Goal: Obtain resource: Download file/media

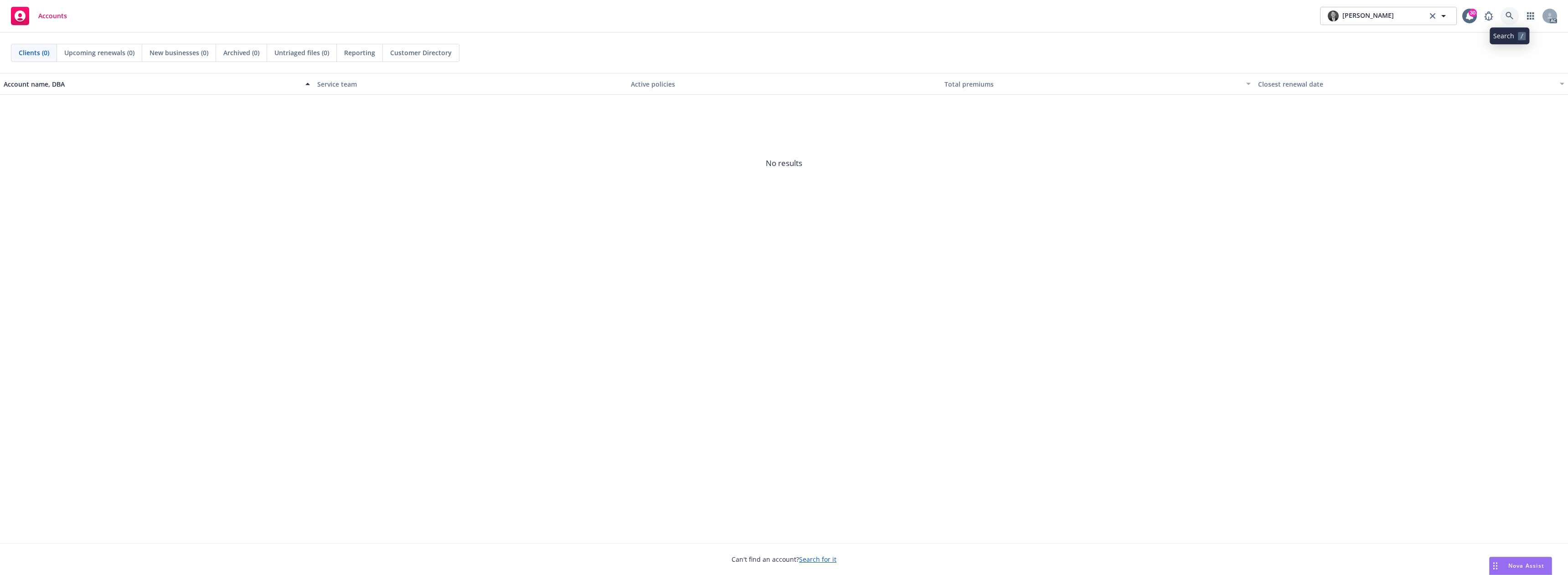
click at [1511, 17] on icon at bounding box center [1509, 15] width 8 height 8
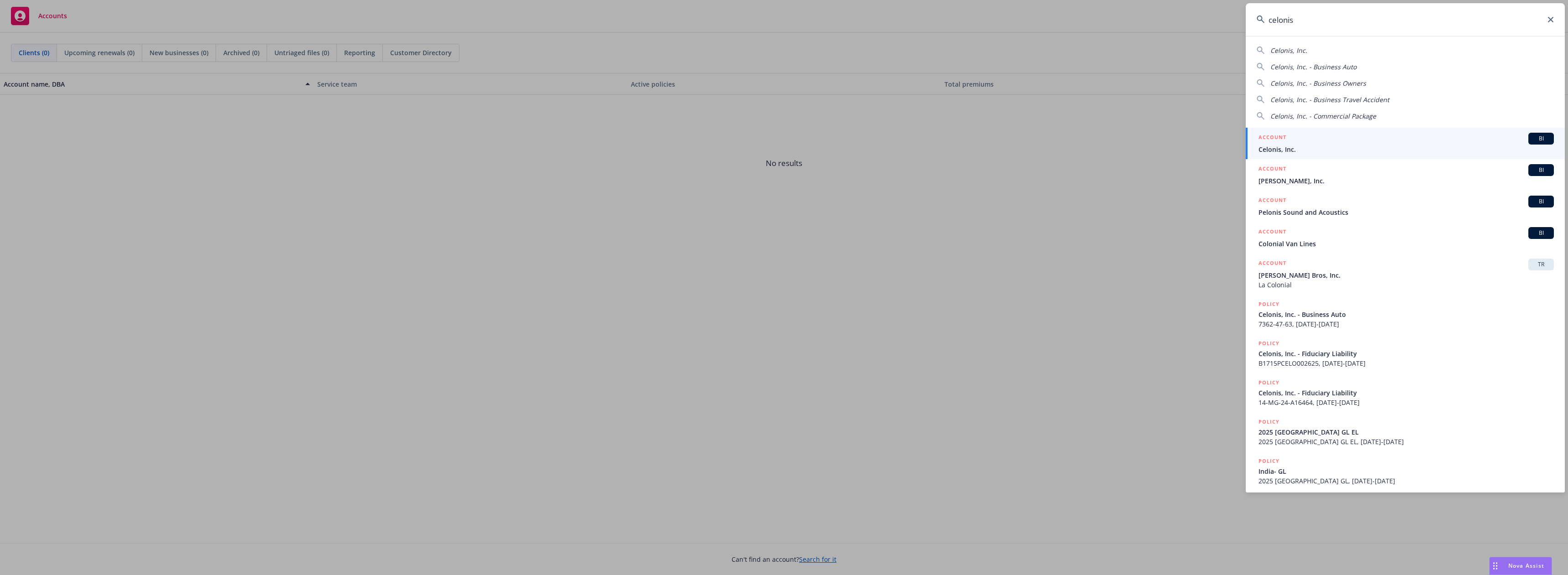
type input "celonis"
click at [1295, 146] on span "Celonis, Inc." at bounding box center [1406, 149] width 295 height 10
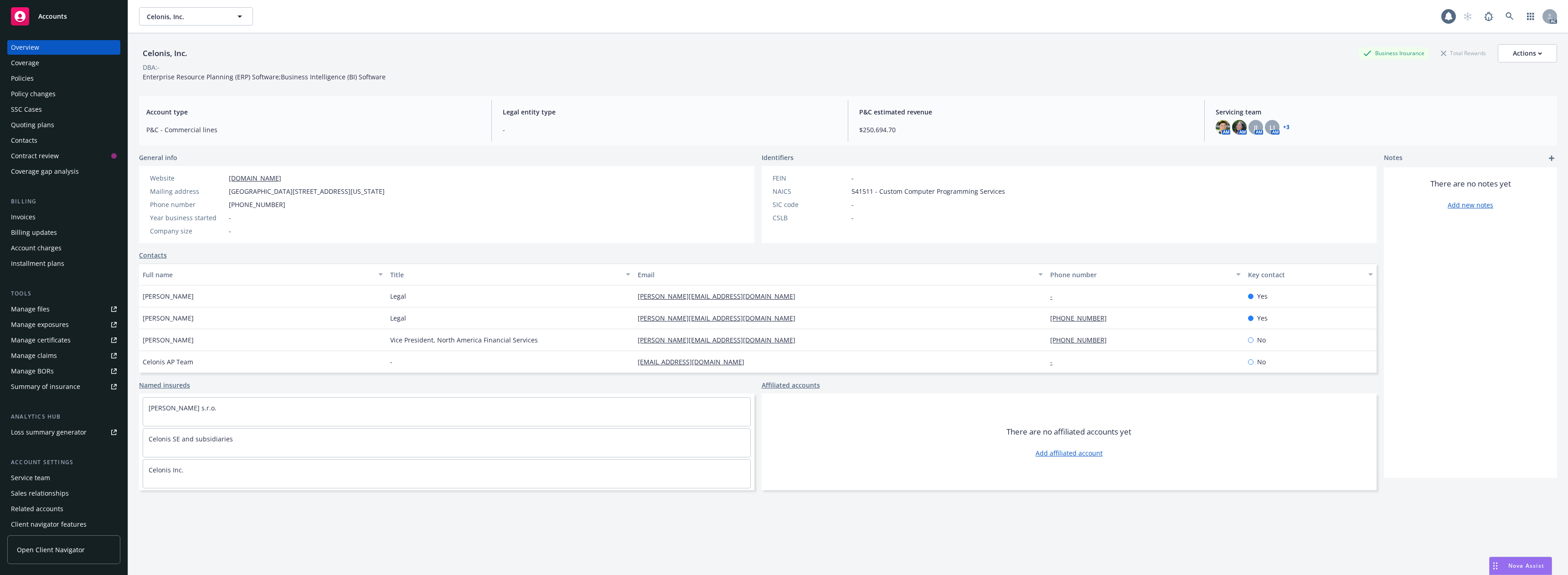
click at [37, 80] on div "Policies" at bounding box center [64, 79] width 106 height 15
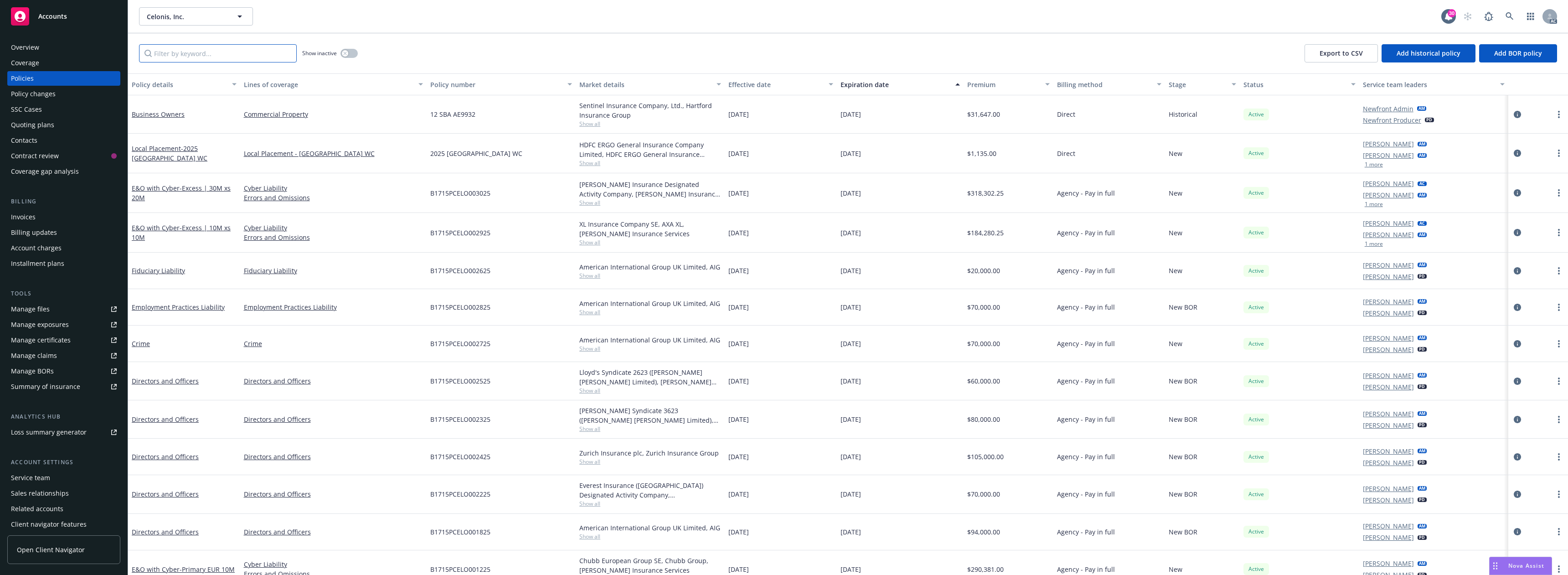
click at [205, 60] on input "Filter by keyword..." at bounding box center [217, 54] width 158 height 18
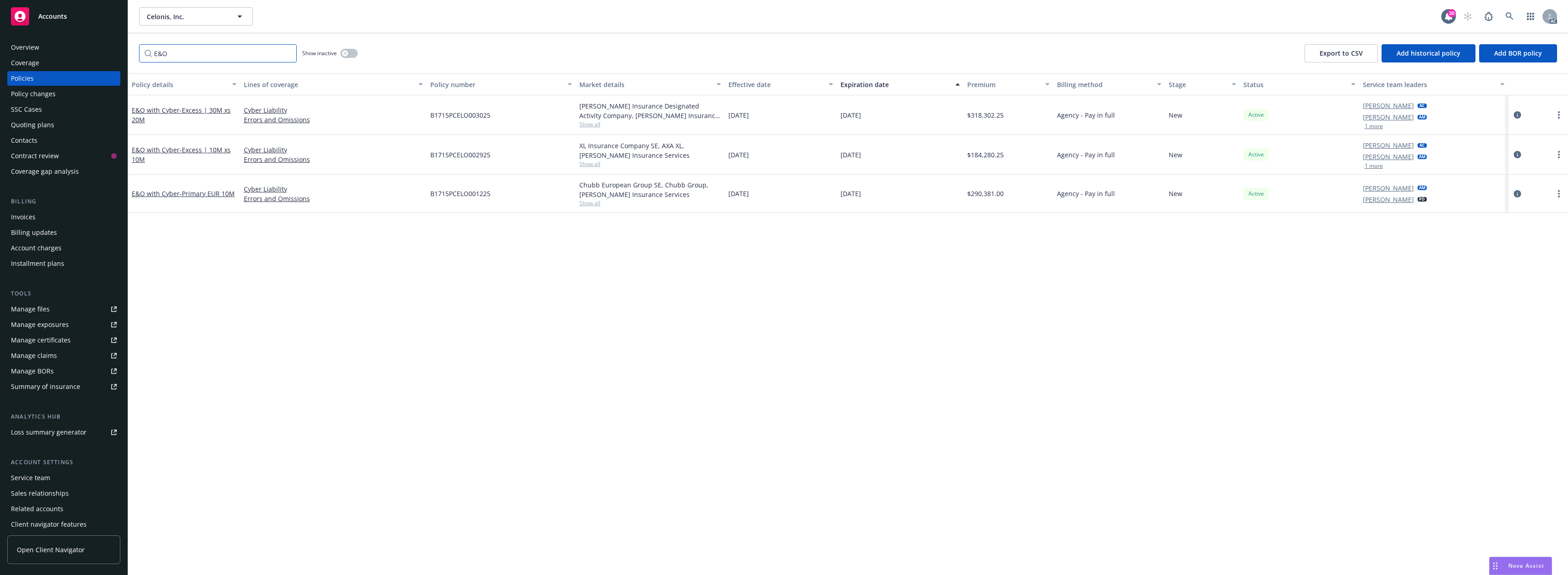
type input "E&O"
click at [438, 328] on div "Policy details Lines of coverage Policy number Market details Effective date Ex…" at bounding box center [848, 325] width 1440 height 502
click at [197, 194] on span "- Primary EUR 10M" at bounding box center [207, 194] width 55 height 9
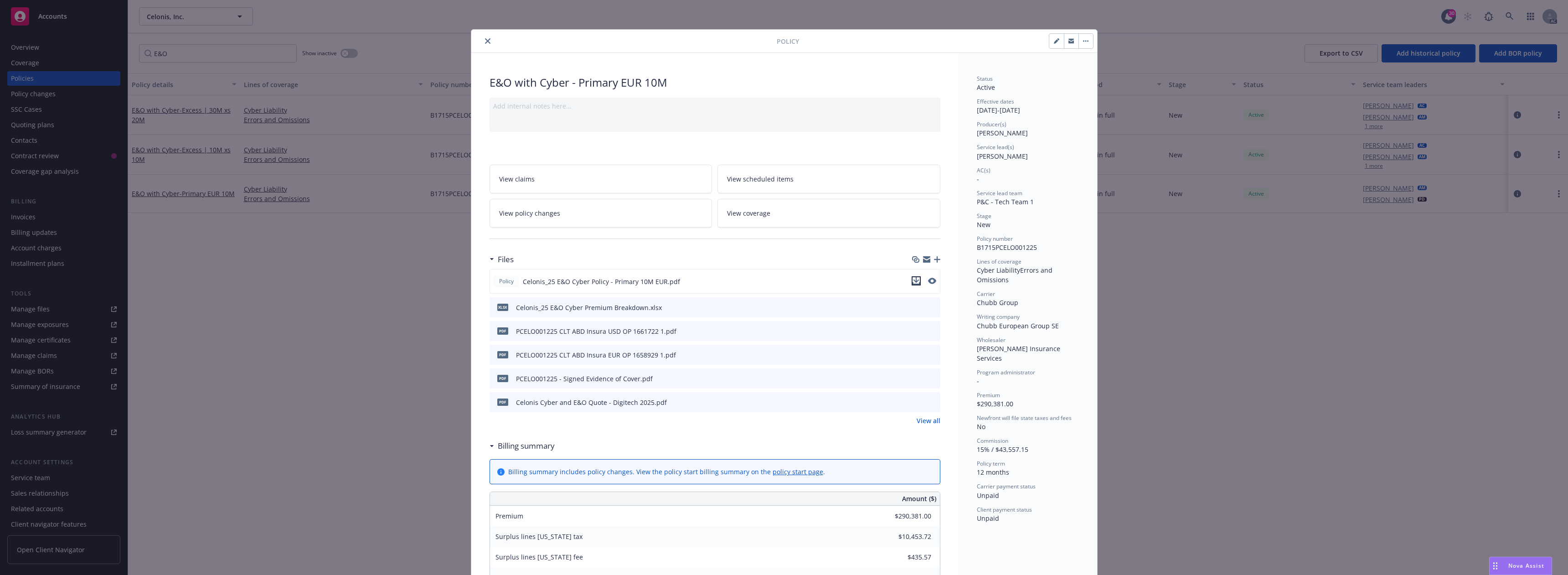
click at [914, 281] on icon "download file" at bounding box center [916, 280] width 6 height 5
click at [484, 37] on button "close" at bounding box center [488, 41] width 11 height 11
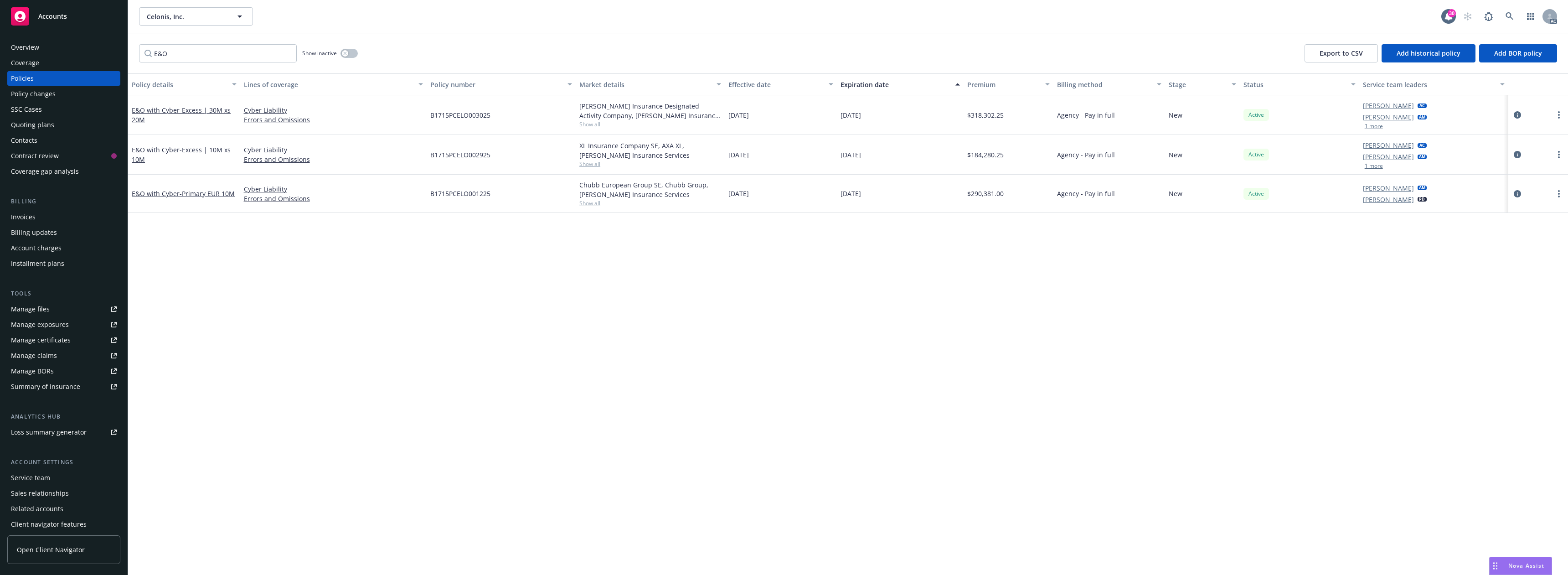
click at [424, 196] on div "Cyber Liability Errors and Omissions" at bounding box center [334, 194] width 186 height 38
drag, startPoint x: 427, startPoint y: 193, endPoint x: 502, endPoint y: 194, distance: 75.0
click at [502, 194] on div "B1715PCELO001225" at bounding box center [501, 194] width 149 height 38
copy span "B1715PCELO001225"
click at [218, 148] on span "- Excess | 10M xs 10M" at bounding box center [181, 155] width 99 height 18
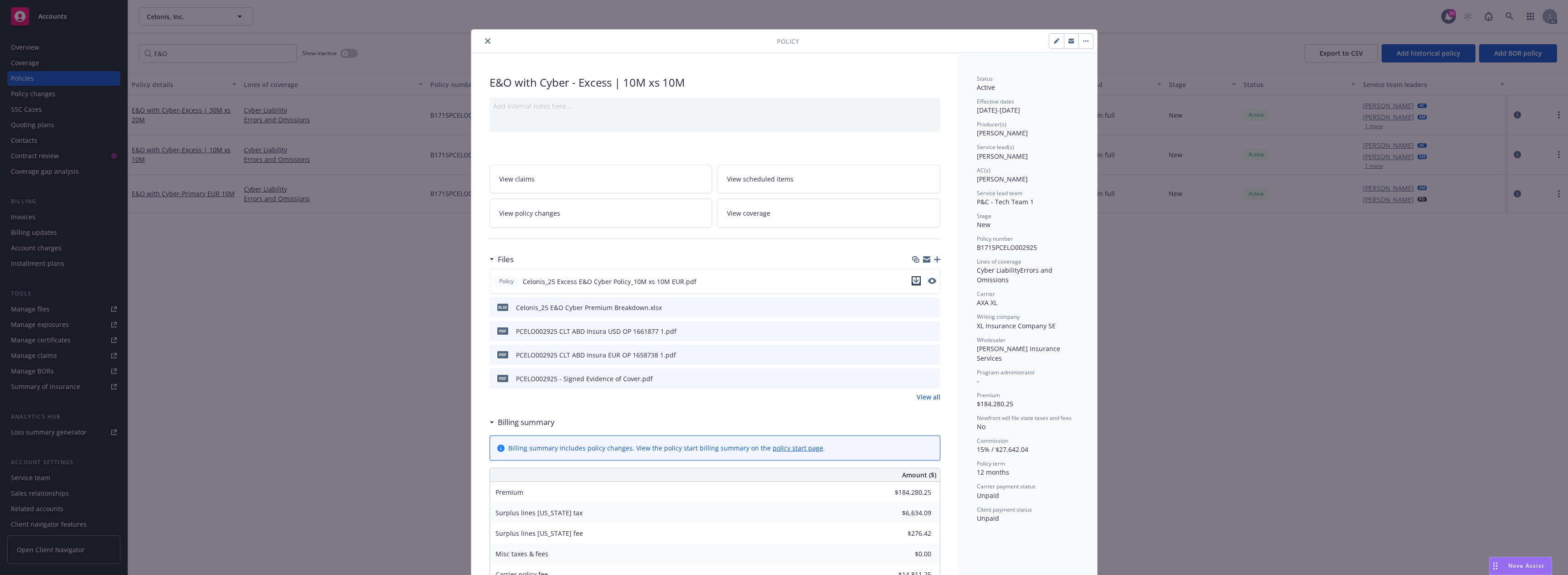
click at [913, 280] on icon "download file" at bounding box center [916, 280] width 6 height 5
click at [485, 43] on icon "close" at bounding box center [488, 41] width 5 height 5
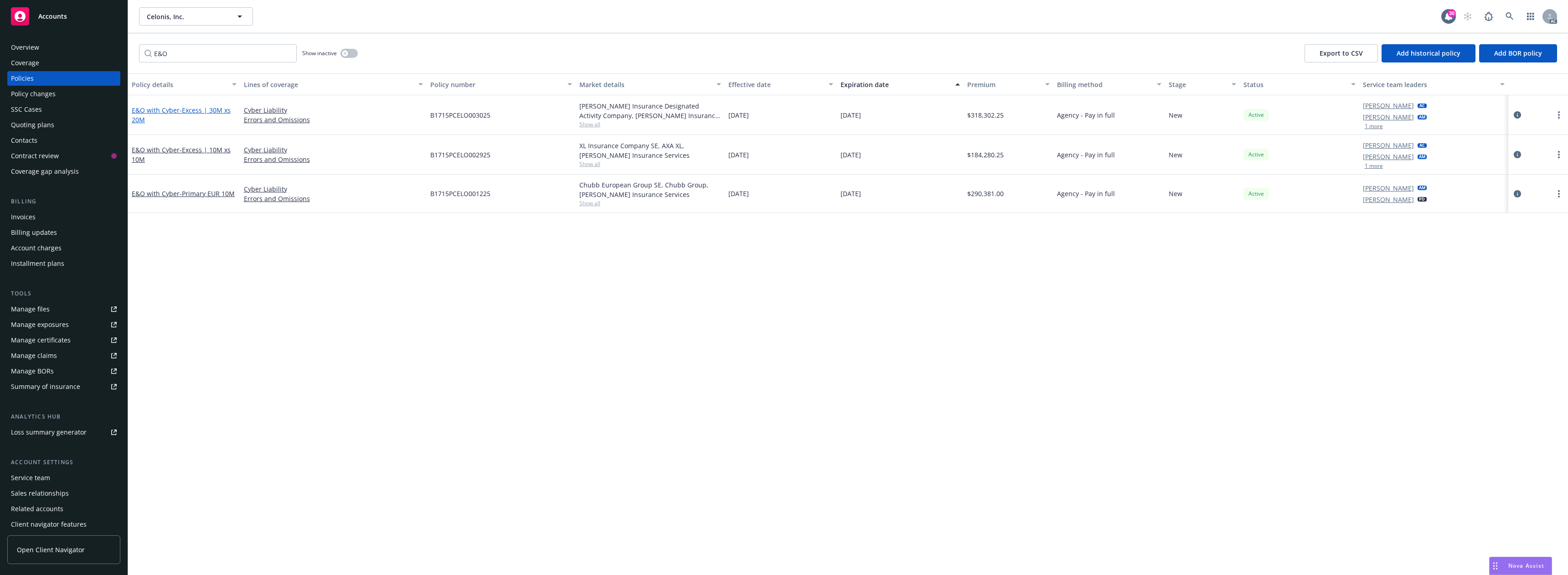
click at [203, 113] on span "- Excess | 30M xs 20M" at bounding box center [181, 115] width 99 height 18
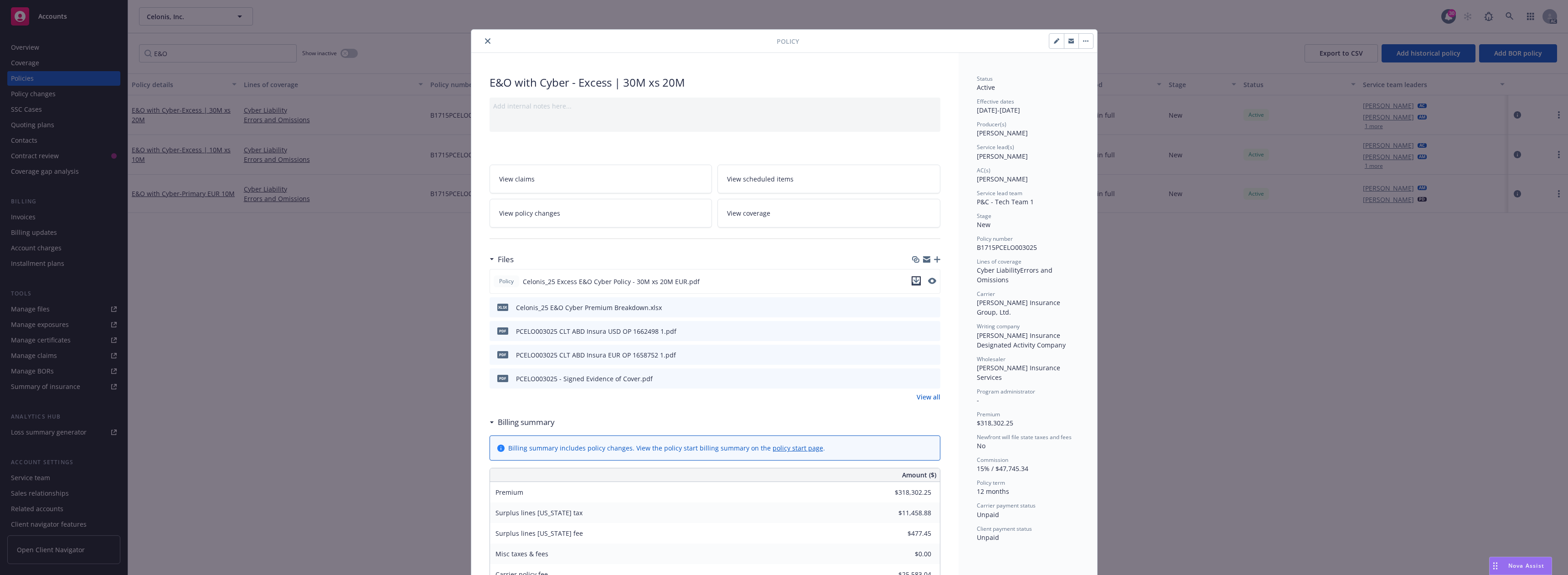
click at [914, 282] on icon "download file" at bounding box center [916, 281] width 7 height 7
click at [485, 40] on icon "close" at bounding box center [488, 41] width 5 height 5
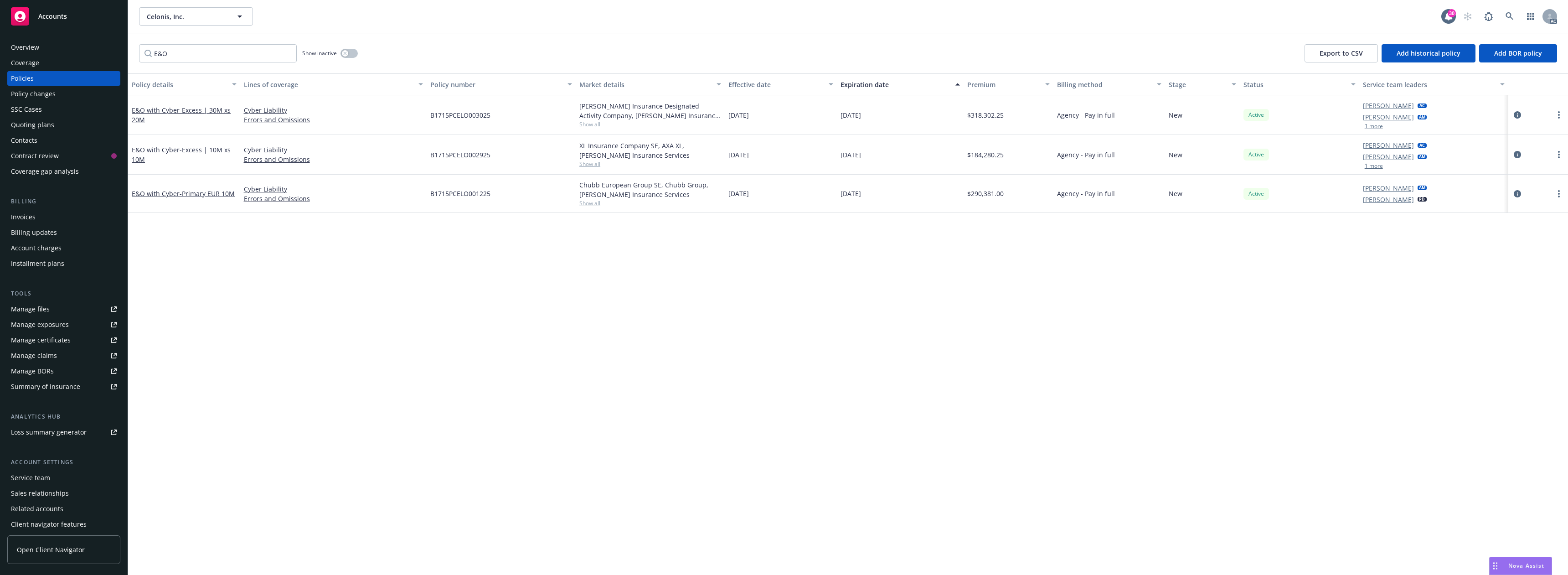
click at [1517, 562] on span "Nova Assist" at bounding box center [1526, 566] width 36 height 8
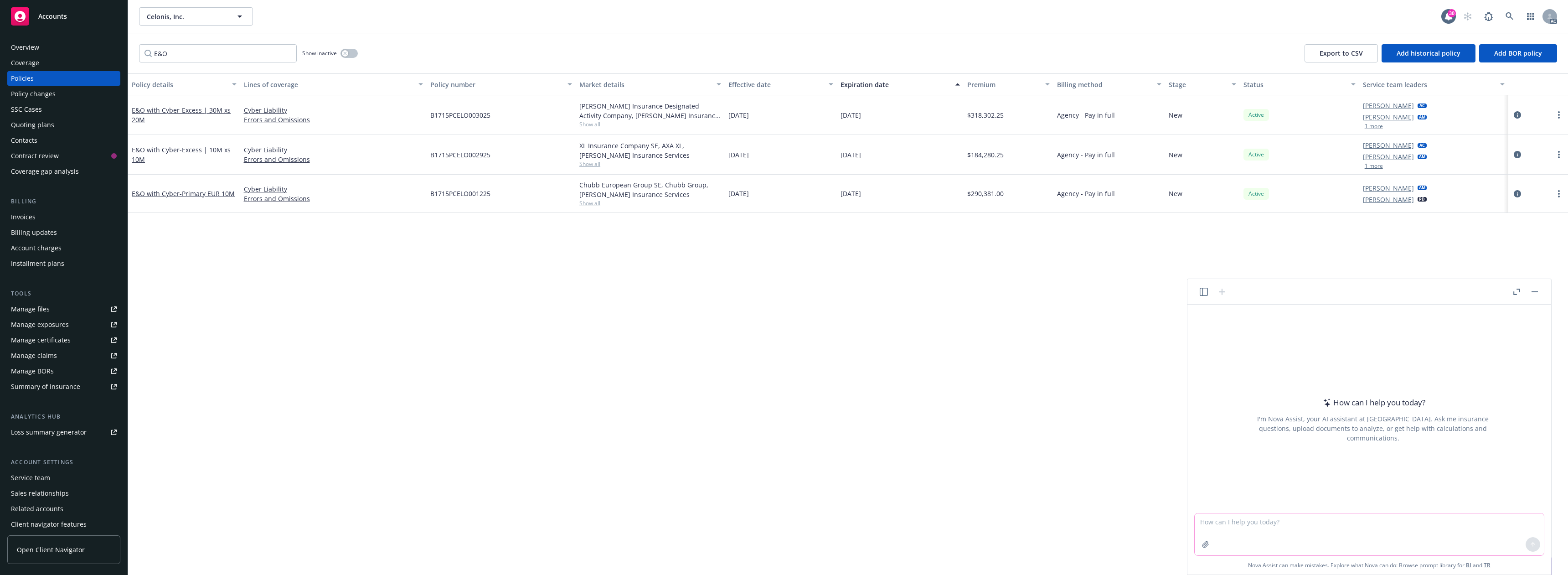
click at [1262, 524] on textarea at bounding box center [1370, 534] width 349 height 42
paste textarea "Hi [PERSON_NAME], Confluent reached out to their defense counsel to get a sense…"
type textarea "please make this email more professional: Hi [PERSON_NAME], Confluent reached o…"
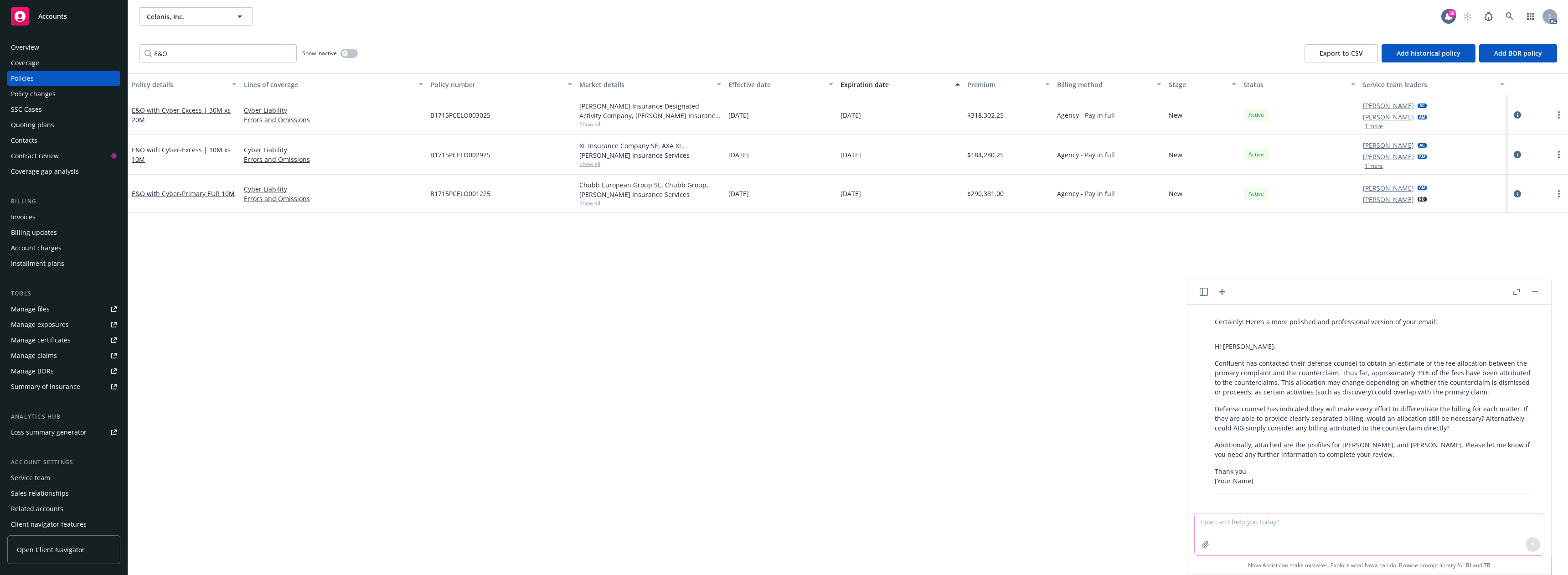
scroll to position [152, 0]
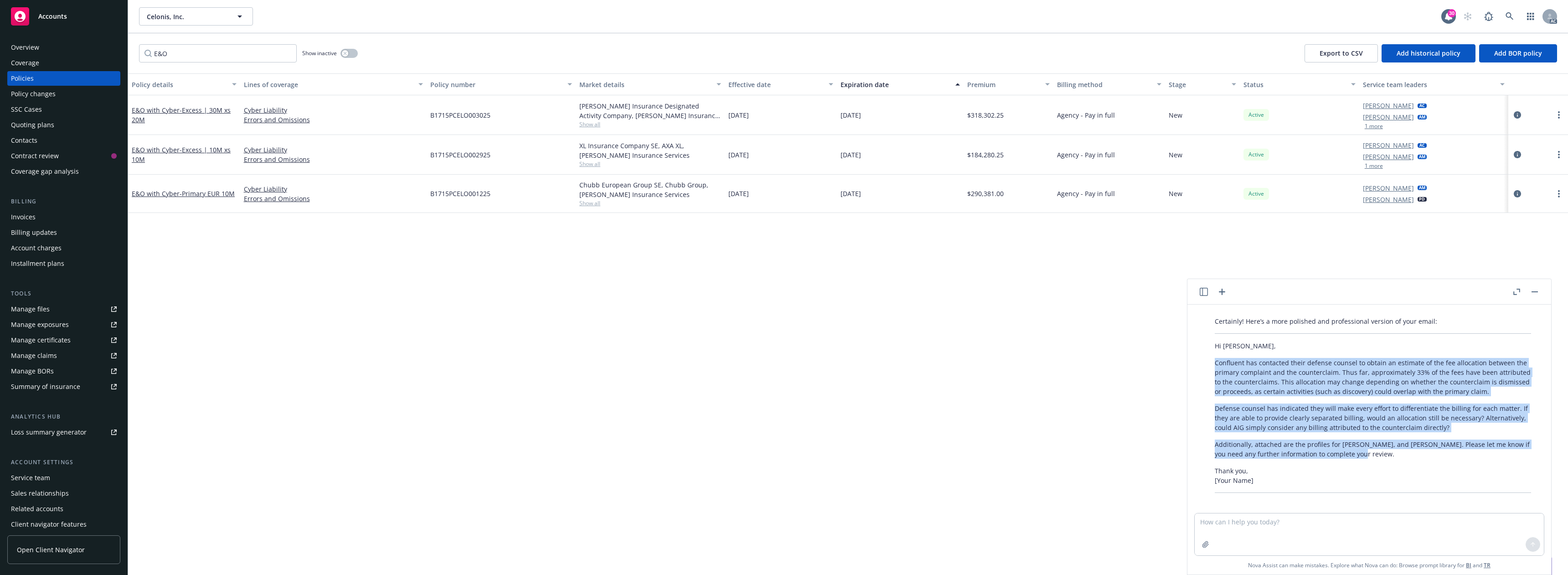
drag, startPoint x: 1214, startPoint y: 362, endPoint x: 1355, endPoint y: 457, distance: 170.0
click at [1355, 457] on div "Certainly! Here’s a more polished and professional version of your email: Hi [P…" at bounding box center [1373, 405] width 335 height 184
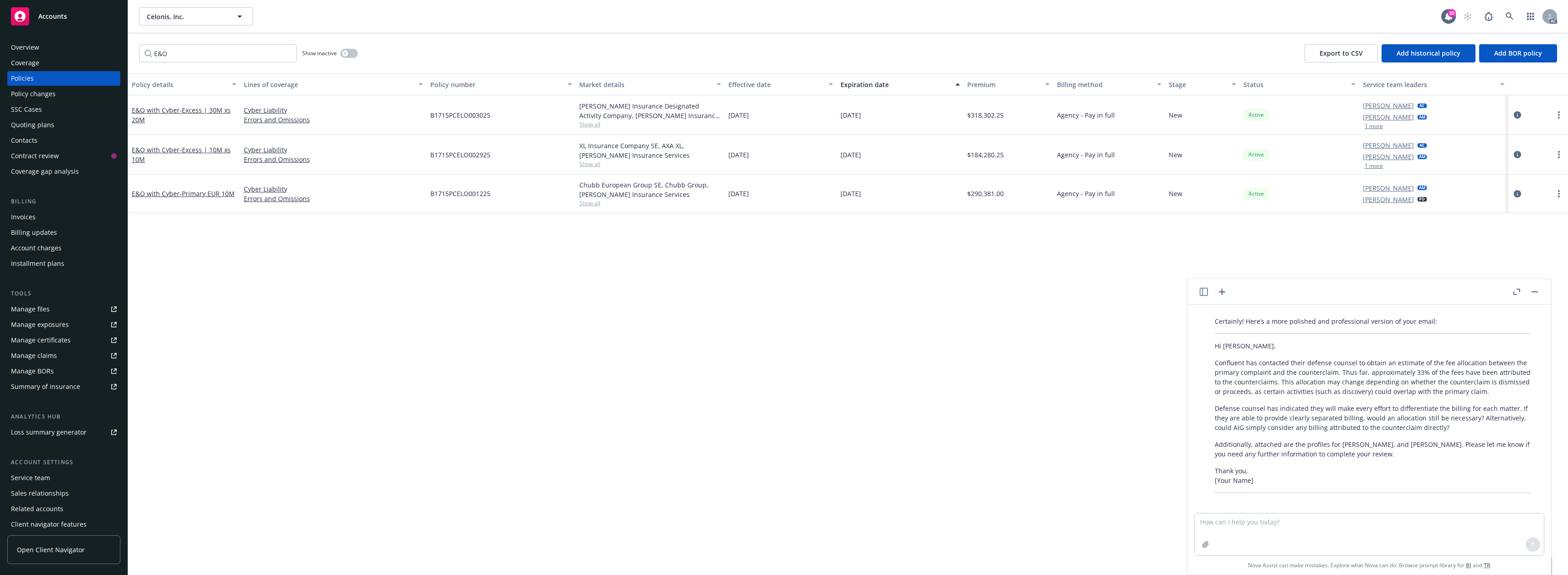
click at [1379, 464] on div "Certainly! Here’s a more polished and professional version of your email: Hi [P…" at bounding box center [1373, 405] width 335 height 184
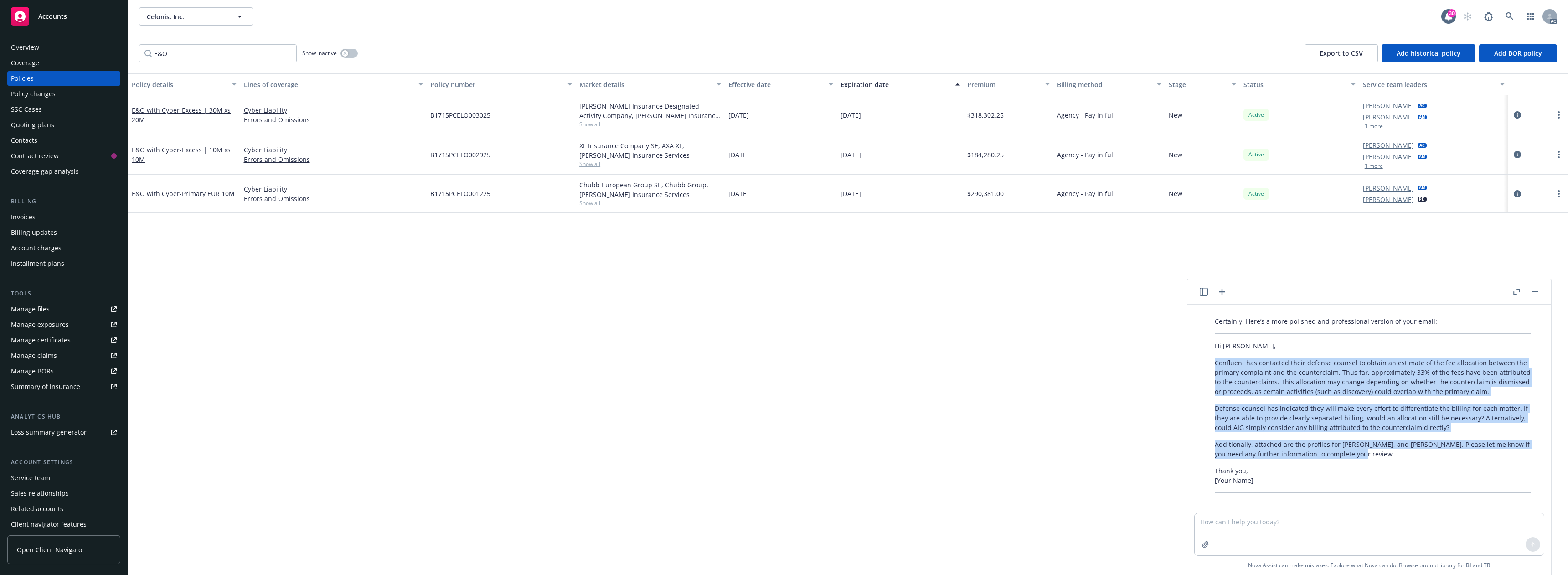
drag, startPoint x: 1220, startPoint y: 370, endPoint x: 1355, endPoint y: 457, distance: 160.6
click at [1355, 457] on div "Certainly! Here’s a more polished and professional version of your email: Hi [P…" at bounding box center [1373, 405] width 335 height 184
copy div "Confluent has contacted their defense counsel to obtain an estimate of the fee …"
